Goal: Information Seeking & Learning: Learn about a topic

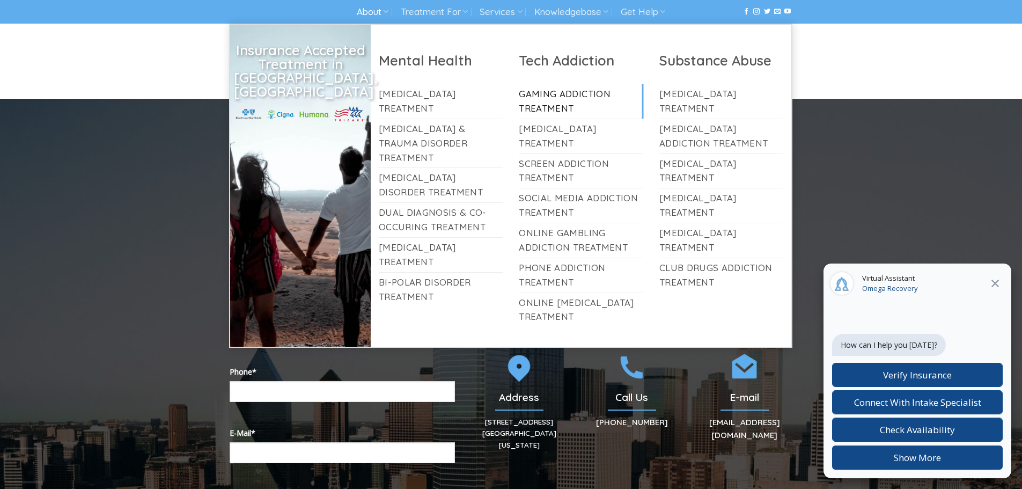
click at [545, 96] on link "Gaming Addiction Treatment" at bounding box center [581, 101] width 124 height 34
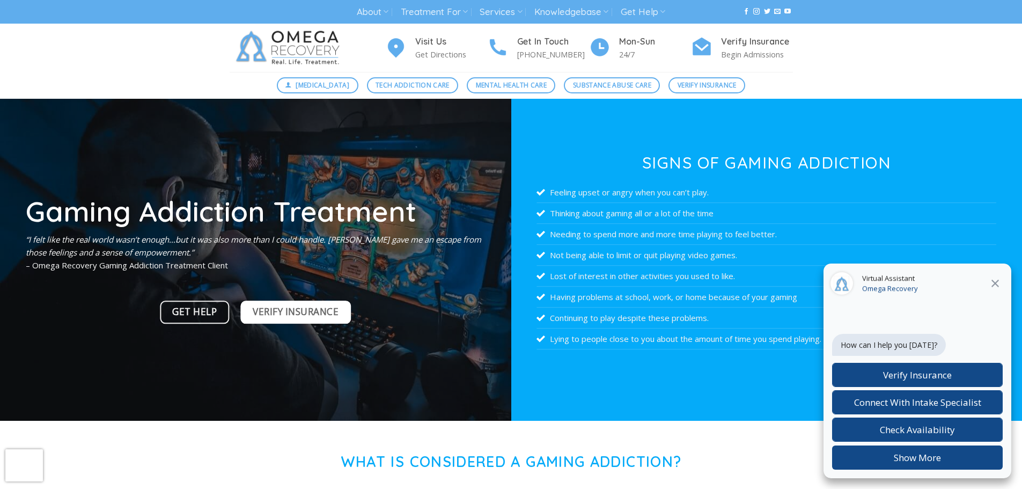
click at [263, 316] on span "Verify Insurance" at bounding box center [296, 311] width 86 height 15
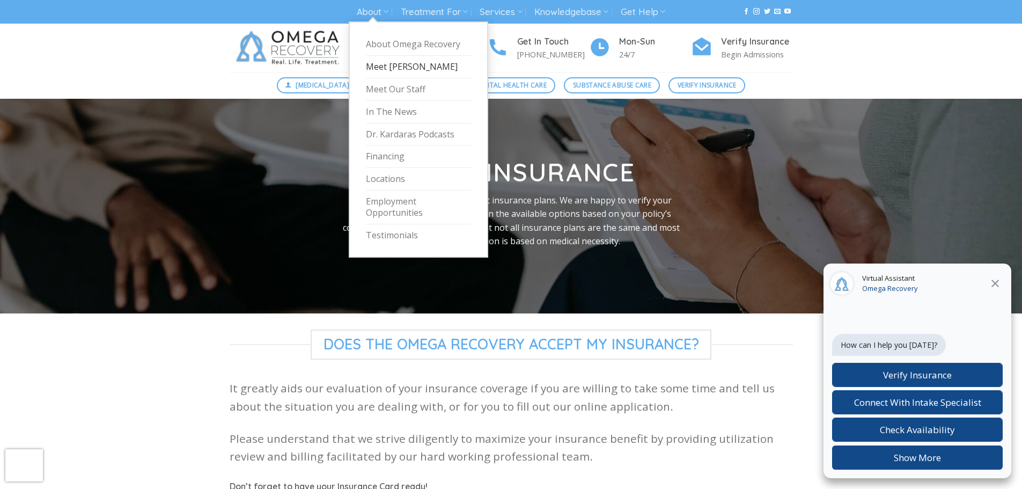
click at [373, 68] on link "Meet [PERSON_NAME]" at bounding box center [418, 67] width 105 height 23
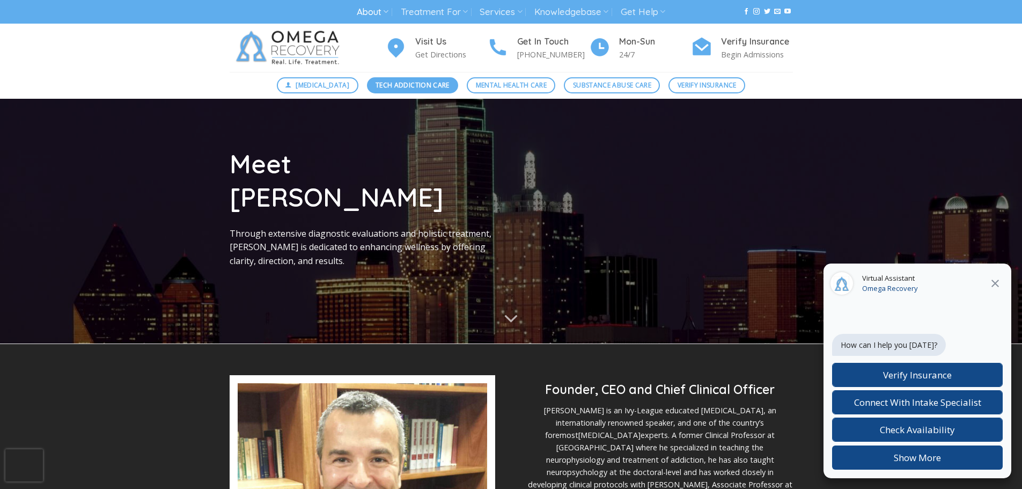
click at [415, 87] on span "Tech Addiction Care" at bounding box center [413, 85] width 74 height 10
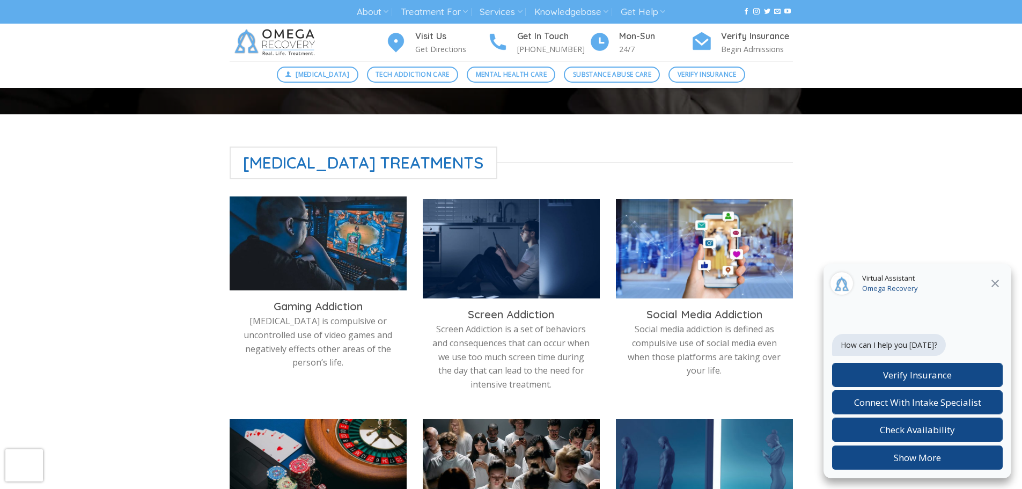
scroll to position [268, 0]
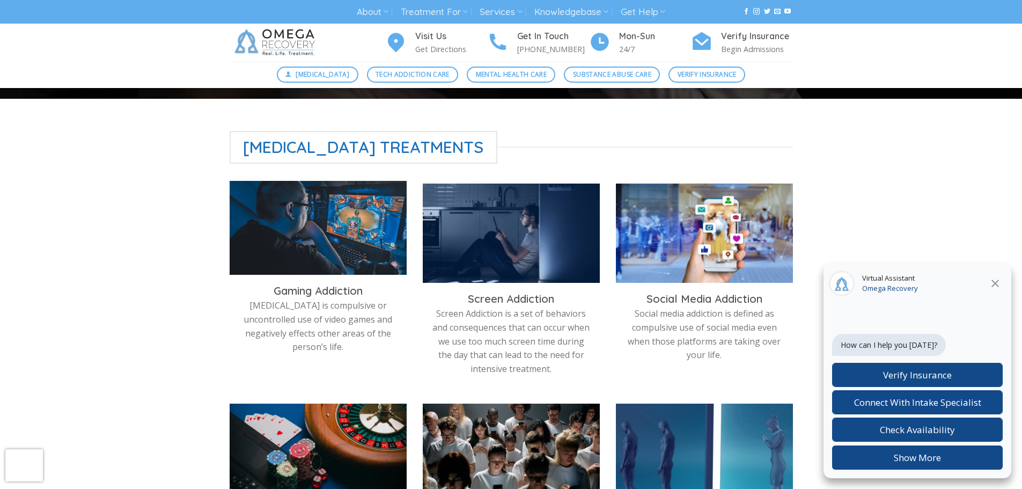
click at [302, 210] on img at bounding box center [318, 230] width 177 height 99
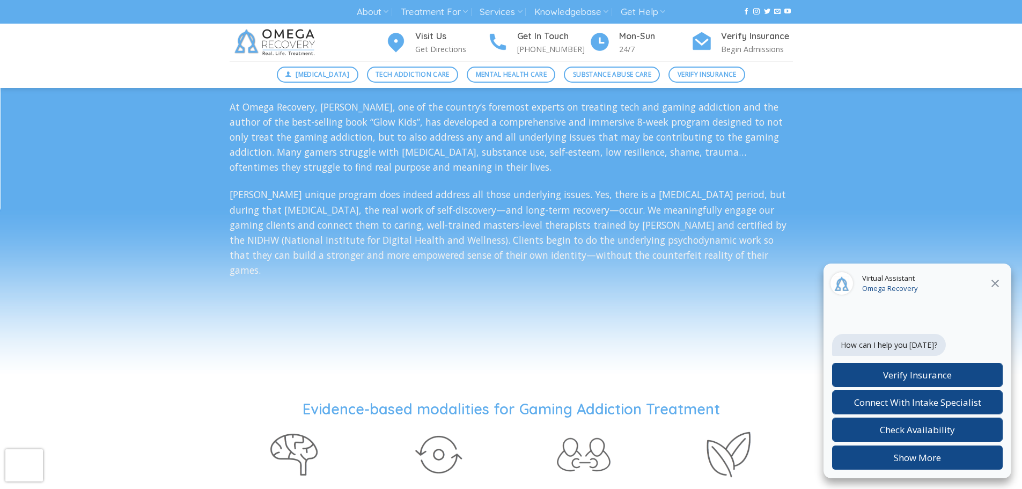
scroll to position [1985, 0]
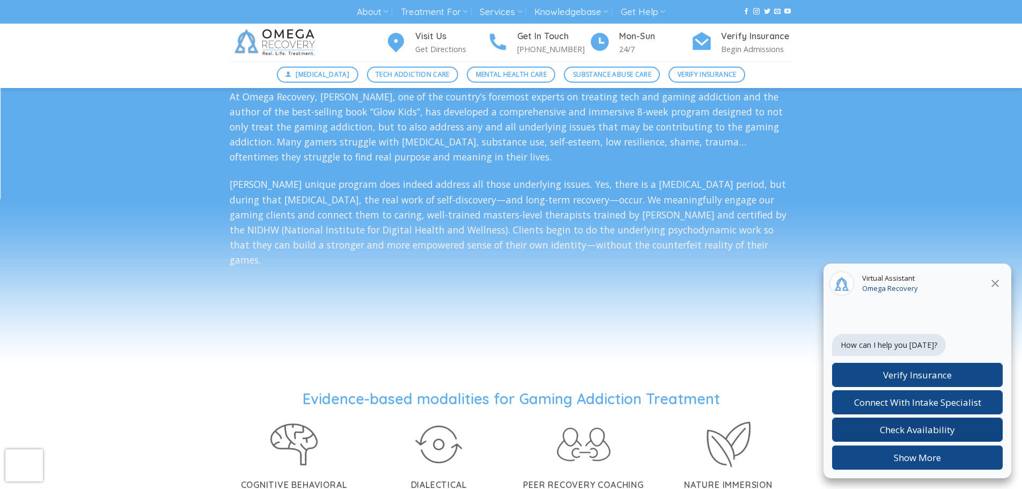
click at [886, 434] on span "Check Availability" at bounding box center [917, 429] width 75 height 12
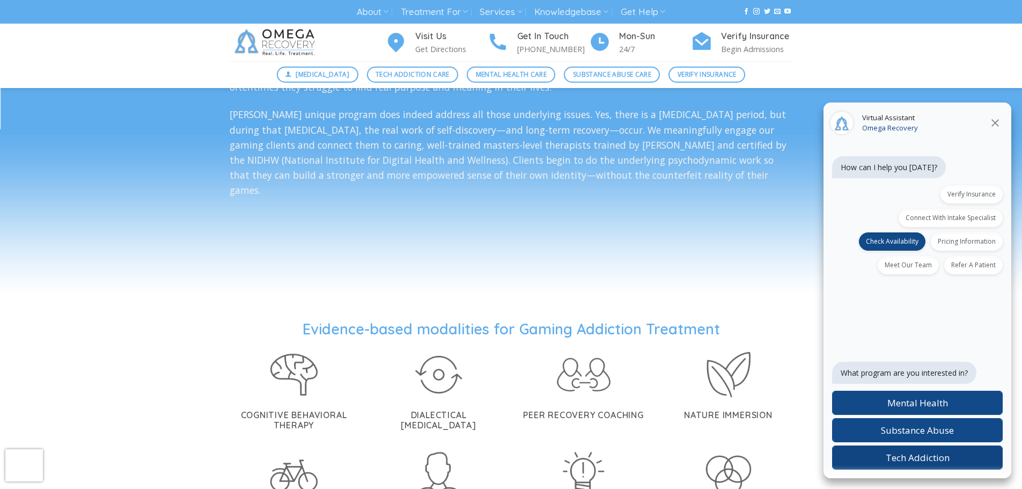
scroll to position [2093, 0]
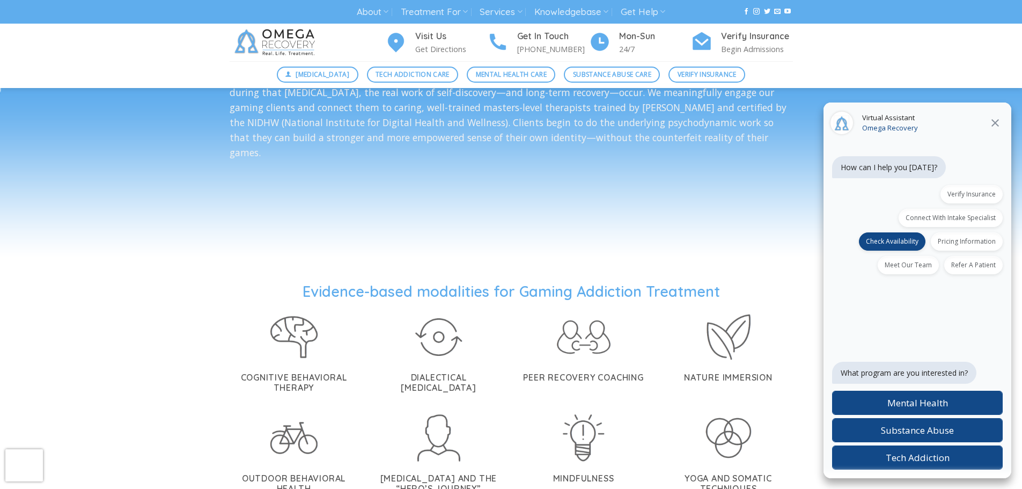
click at [873, 376] on p "What program are you interested in?" at bounding box center [904, 372] width 127 height 11
click at [910, 460] on span "Tech Addiction" at bounding box center [918, 457] width 64 height 12
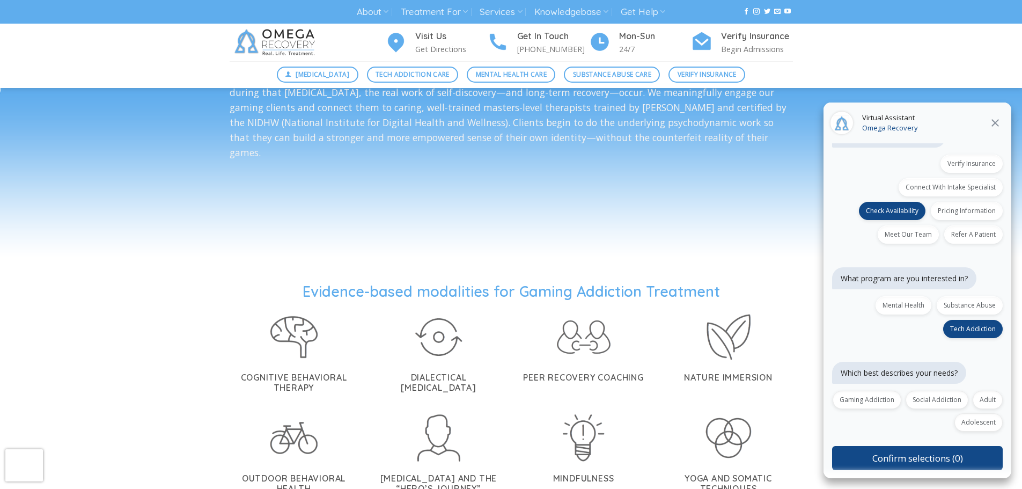
scroll to position [31, 0]
click at [871, 397] on label "Gaming Addiction" at bounding box center [867, 399] width 69 height 18
click at [888, 453] on button "Confirm selections (1)" at bounding box center [917, 457] width 171 height 24
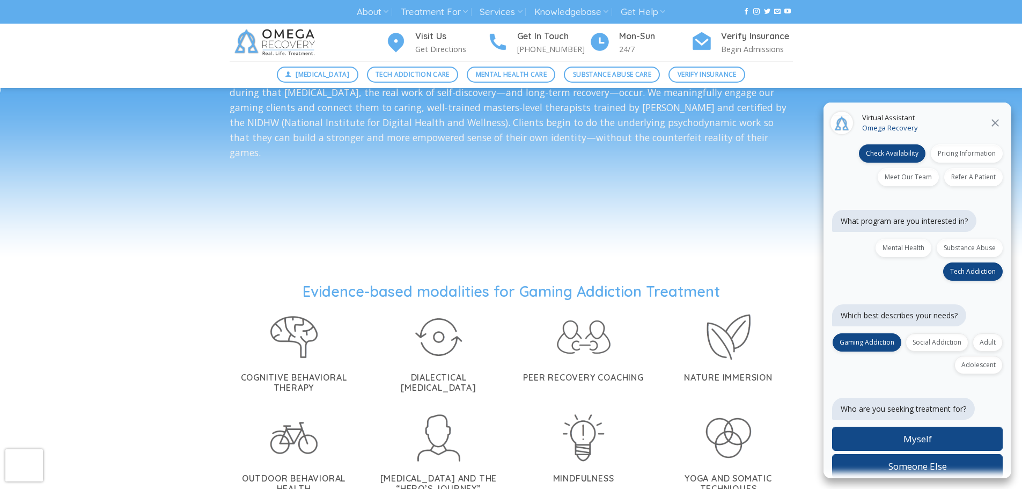
scroll to position [97, 0]
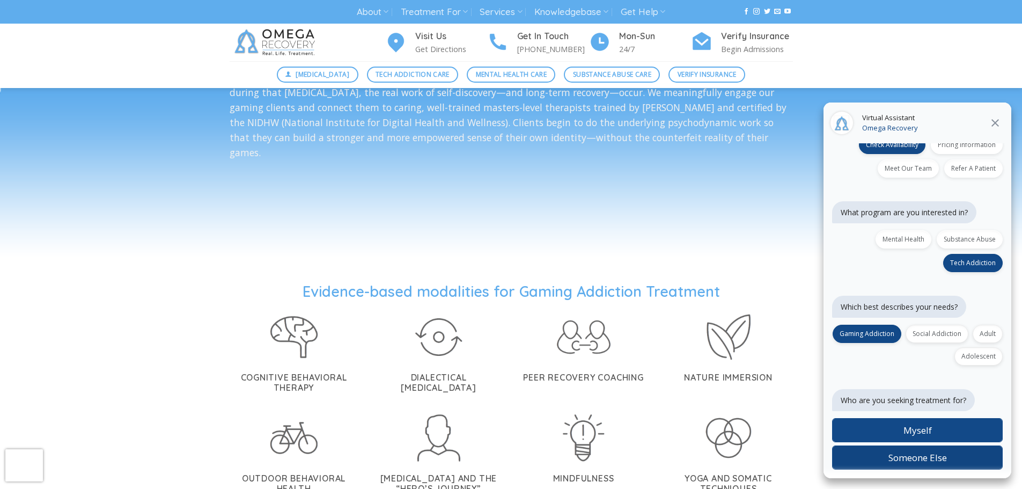
click at [891, 459] on span "Someone Else" at bounding box center [918, 457] width 58 height 12
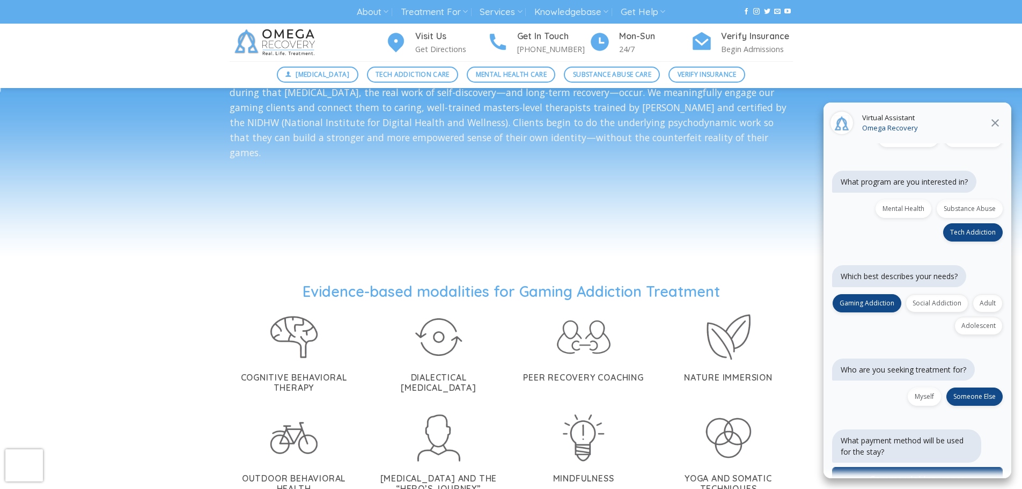
scroll to position [176, 0]
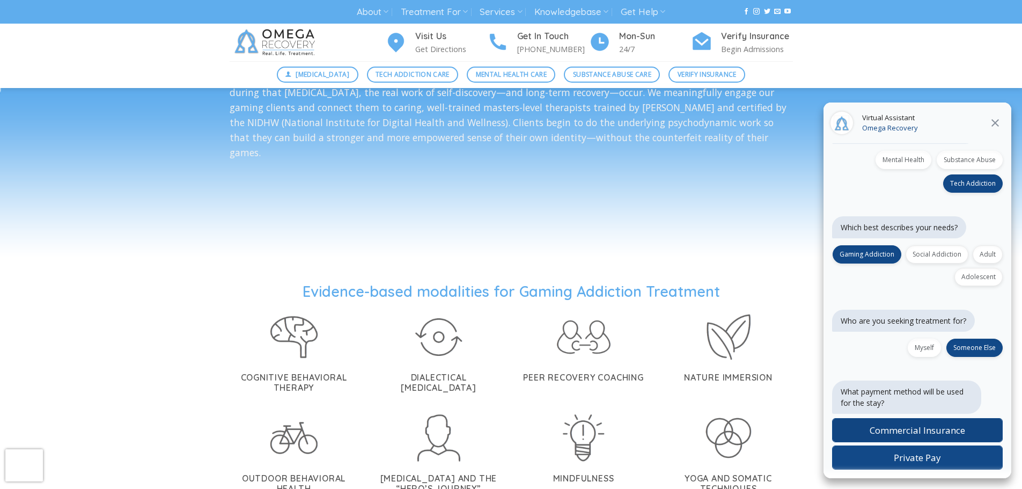
click at [896, 430] on span "Commercial Insurance" at bounding box center [918, 430] width 96 height 12
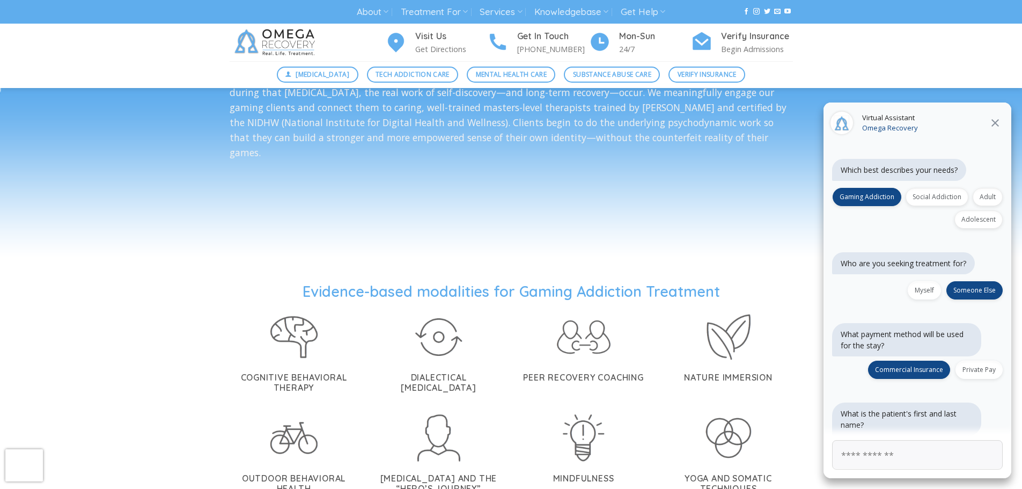
scroll to position [240, 0]
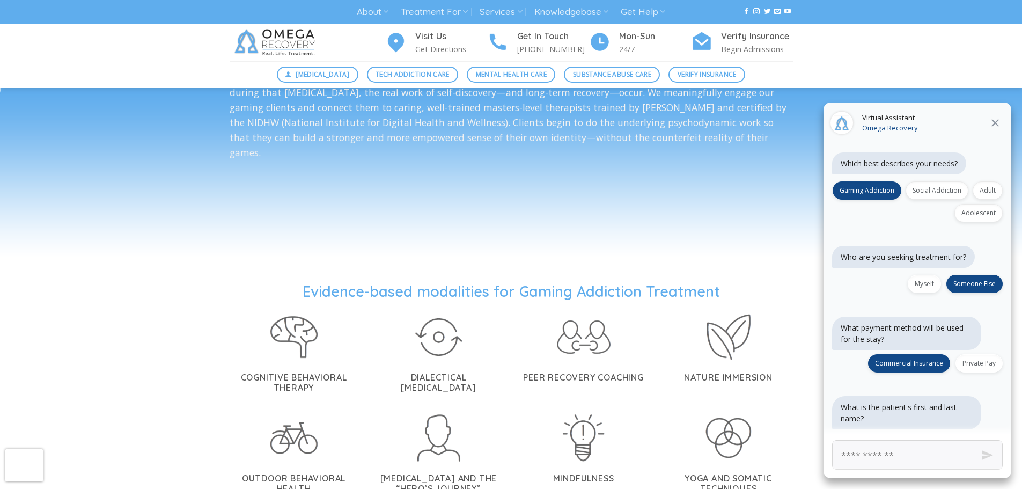
click at [876, 452] on input "First and Last Name" at bounding box center [917, 455] width 171 height 30
type input "**"
click at [990, 457] on button "Send" at bounding box center [987, 455] width 40 height 40
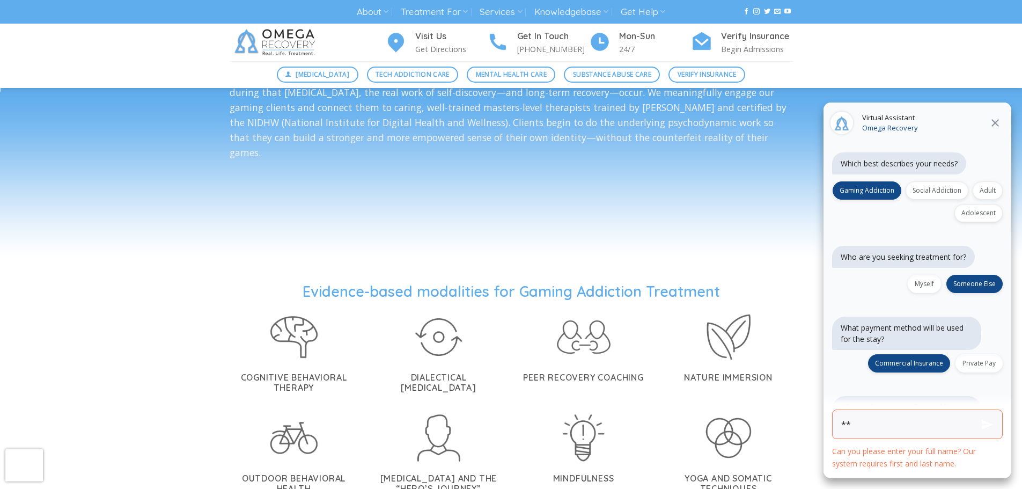
scroll to position [270, 0]
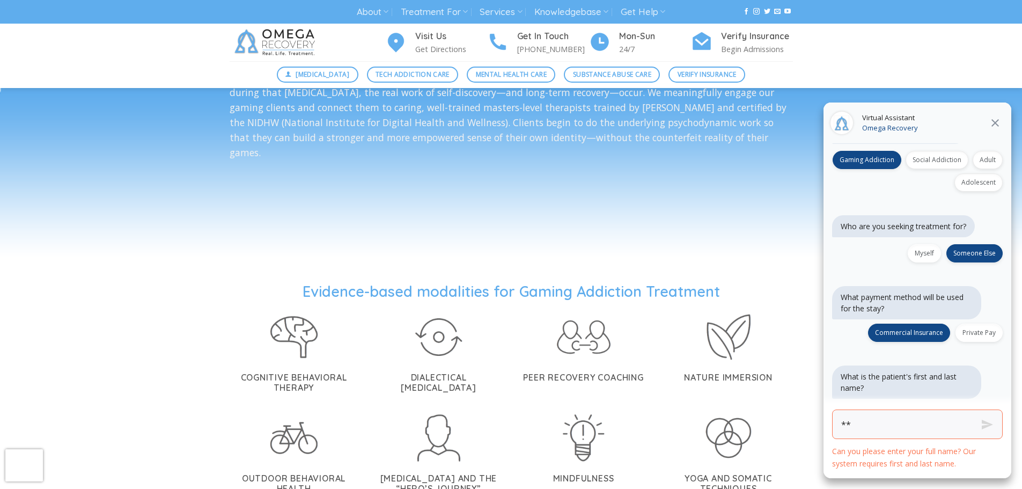
click at [880, 430] on input "**" at bounding box center [917, 424] width 171 height 30
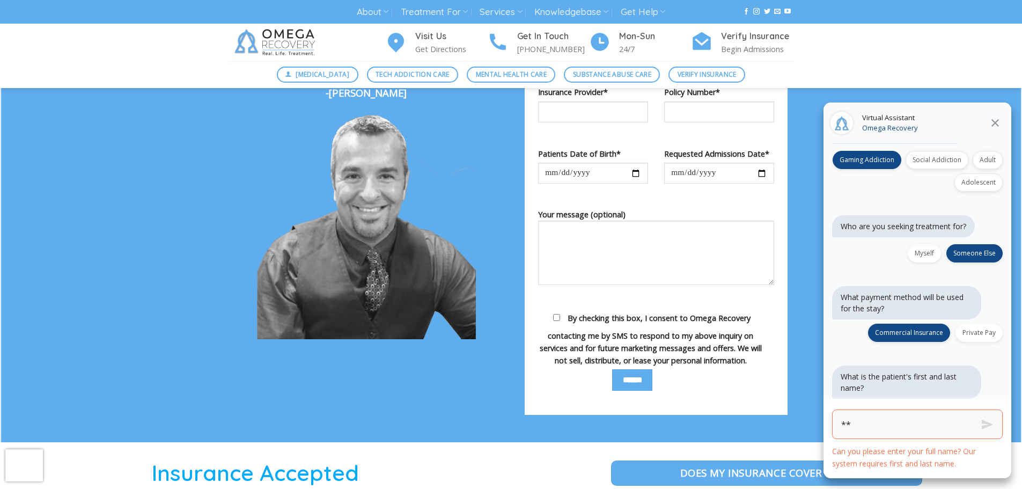
scroll to position [1234, 0]
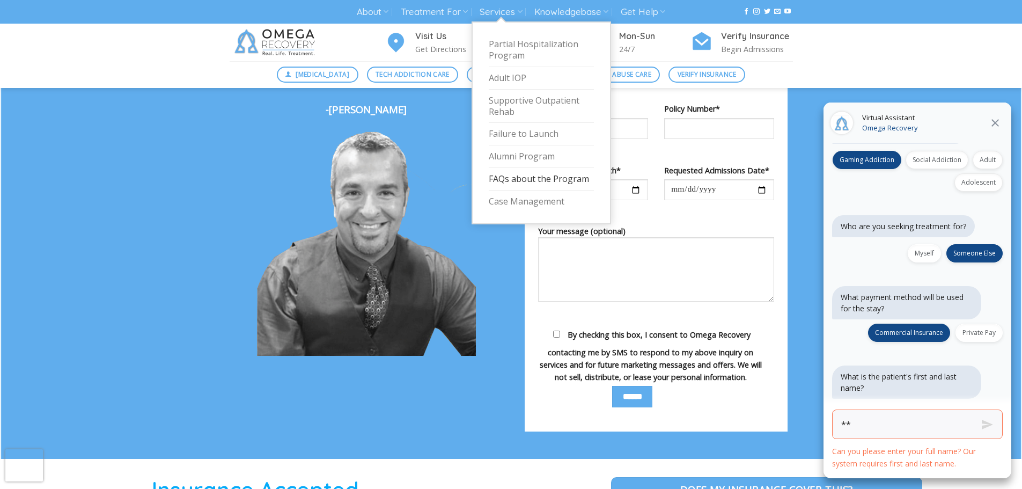
drag, startPoint x: 513, startPoint y: 174, endPoint x: 517, endPoint y: 187, distance: 13.6
drag, startPoint x: 517, startPoint y: 187, endPoint x: 513, endPoint y: 175, distance: 12.1
click at [513, 175] on link "FAQs about the Program" at bounding box center [541, 179] width 105 height 23
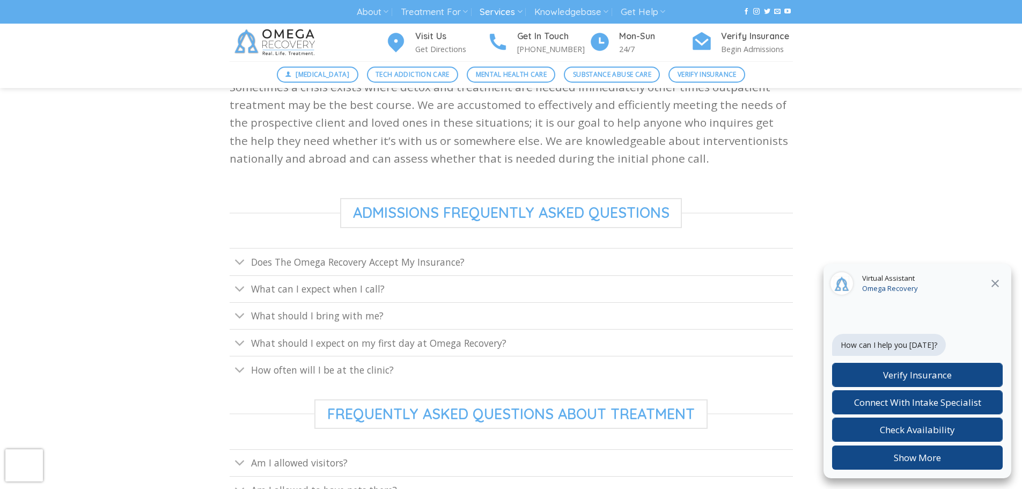
scroll to position [322, 0]
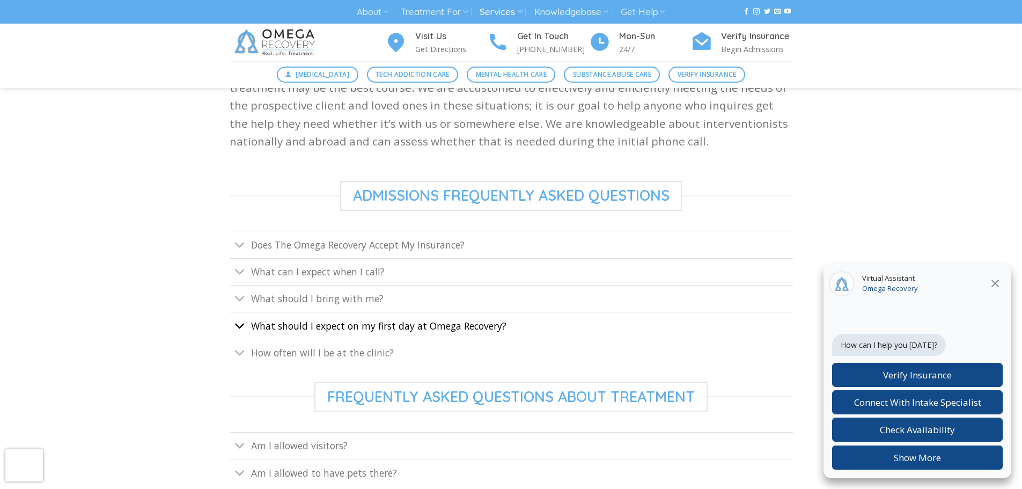
click at [235, 326] on icon "Toggle" at bounding box center [240, 326] width 11 height 20
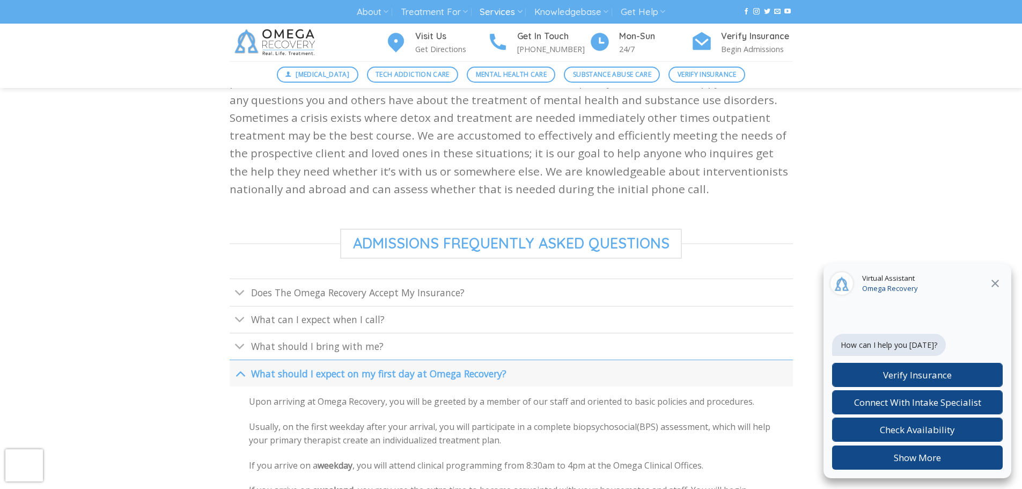
scroll to position [268, 0]
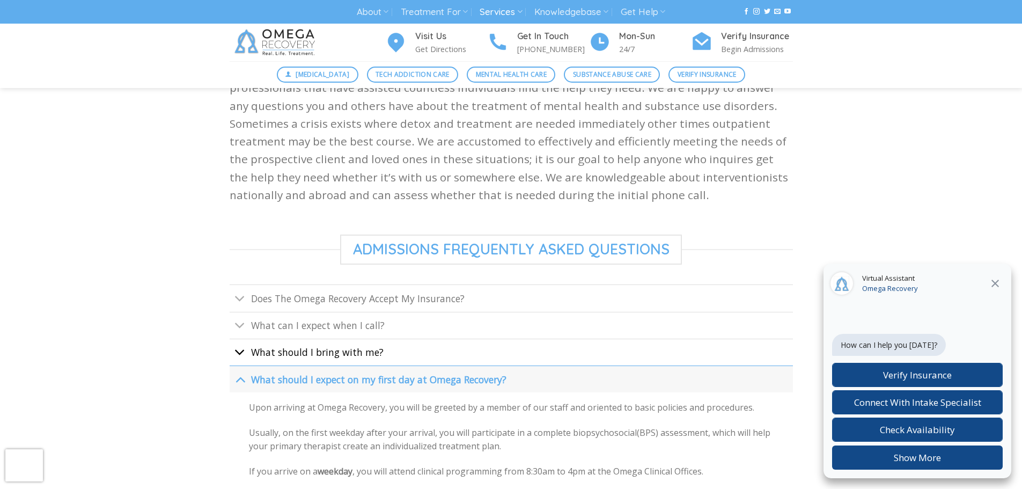
click at [244, 351] on icon "Toggle" at bounding box center [240, 352] width 11 height 20
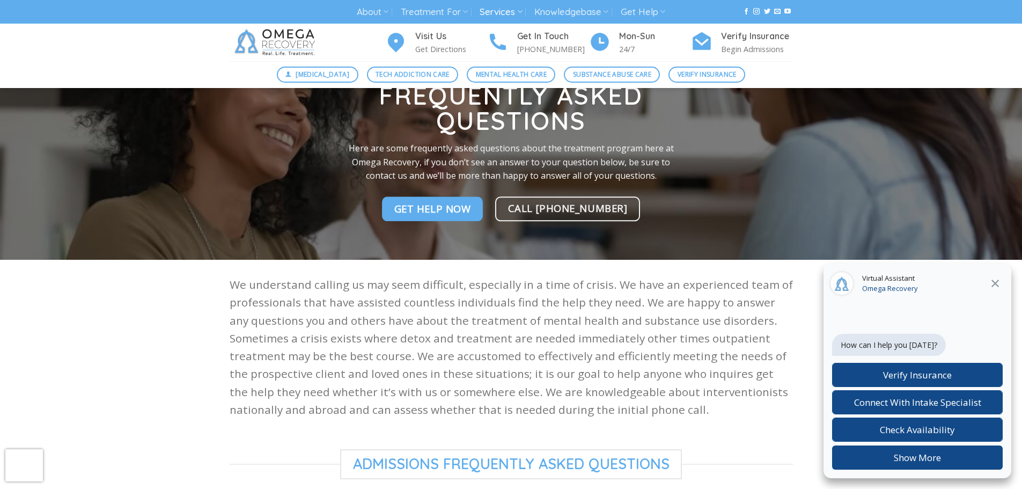
scroll to position [0, 0]
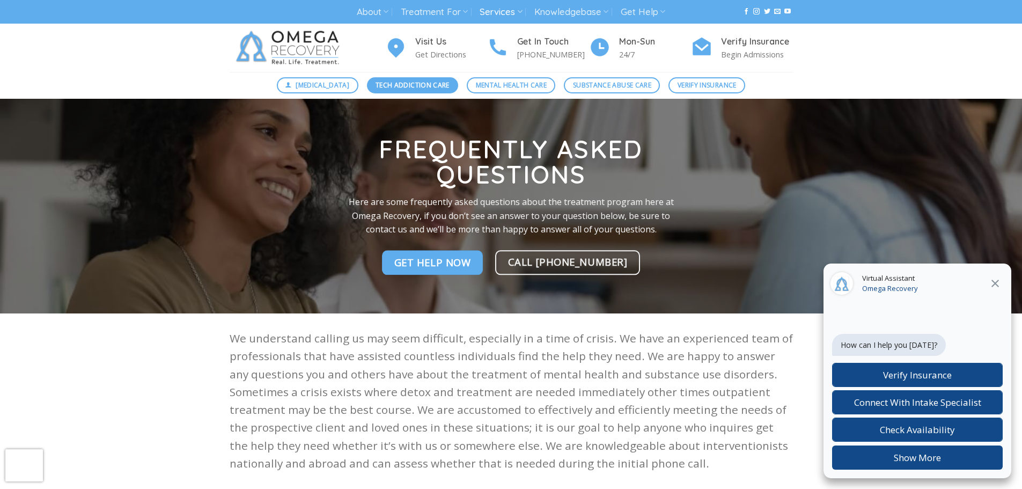
click at [413, 84] on span "Tech Addiction Care" at bounding box center [413, 85] width 74 height 10
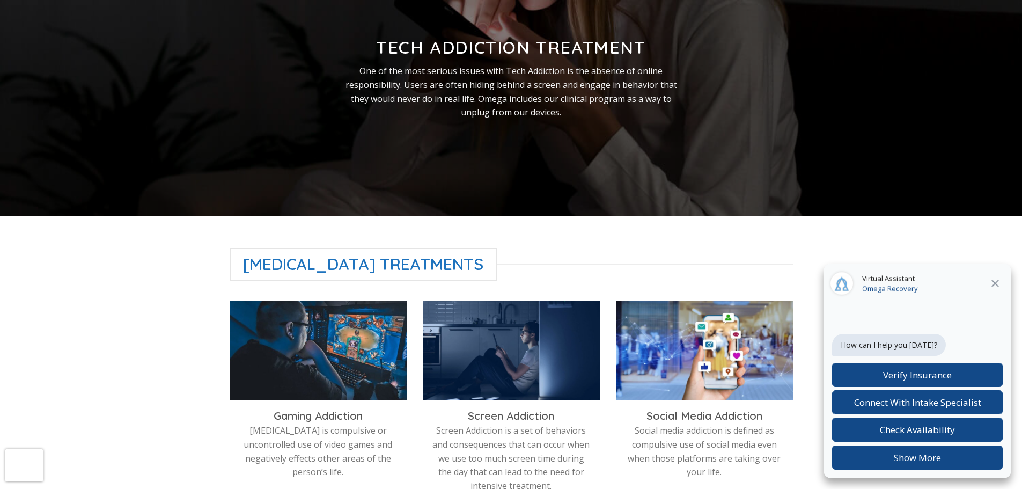
scroll to position [161, 0]
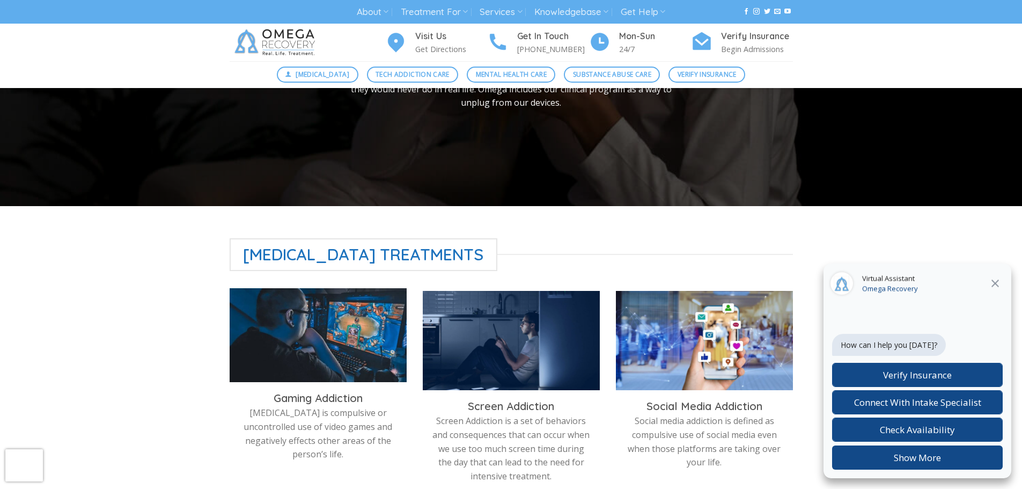
click at [331, 358] on img at bounding box center [318, 337] width 177 height 99
